Goal: Find contact information: Obtain details needed to contact an individual or organization

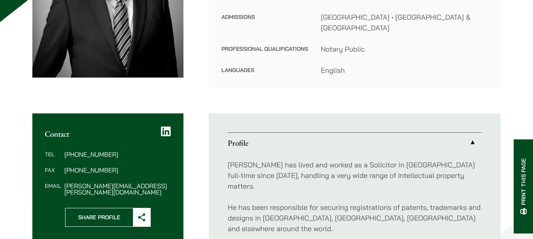
scroll to position [237, 0]
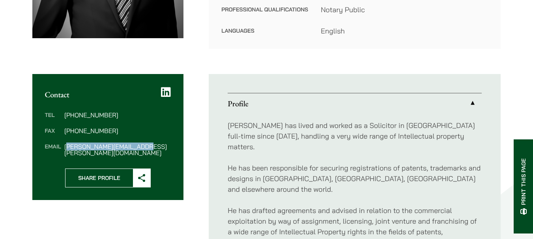
drag, startPoint x: 65, startPoint y: 140, endPoint x: 148, endPoint y: 140, distance: 82.4
click at [148, 143] on dd "[PERSON_NAME][EMAIL_ADDRESS][PERSON_NAME][DOMAIN_NAME]" at bounding box center [117, 149] width 106 height 13
click at [81, 148] on div "Tel [PHONE_NUMBER] Fax [PHONE_NUMBER] Email [PERSON_NAME][EMAIL_ADDRESS][PERSON…" at bounding box center [107, 133] width 151 height 69
drag, startPoint x: 65, startPoint y: 140, endPoint x: 145, endPoint y: 141, distance: 80.4
click at [145, 143] on dd "[PERSON_NAME][EMAIL_ADDRESS][PERSON_NAME][DOMAIN_NAME]" at bounding box center [117, 149] width 106 height 13
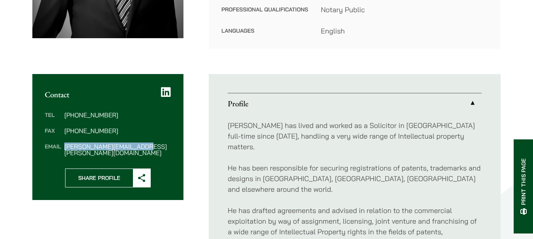
copy dd "[PERSON_NAME][EMAIL_ADDRESS][PERSON_NAME][DOMAIN_NAME]"
drag, startPoint x: 114, startPoint y: 104, endPoint x: 62, endPoint y: 105, distance: 51.6
click at [62, 112] on dl "Tel [PHONE_NUMBER] Fax [PHONE_NUMBER] Email [PERSON_NAME][EMAIL_ADDRESS][PERSON…" at bounding box center [108, 134] width 126 height 44
copy dl "[PHONE_NUMBER]"
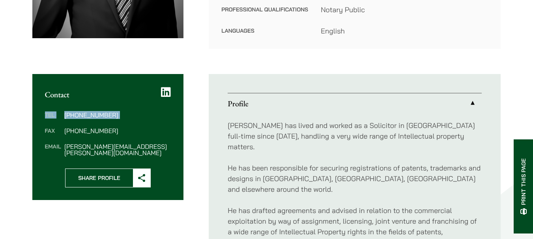
drag, startPoint x: 2, startPoint y: 126, endPoint x: 1, endPoint y: 102, distance: 24.5
click at [1, 102] on div "Home » Lawyers » [PERSON_NAME] [PERSON_NAME] Consultant Practice Areas Intellec…" at bounding box center [266, 162] width 533 height 677
